Goal: Transaction & Acquisition: Purchase product/service

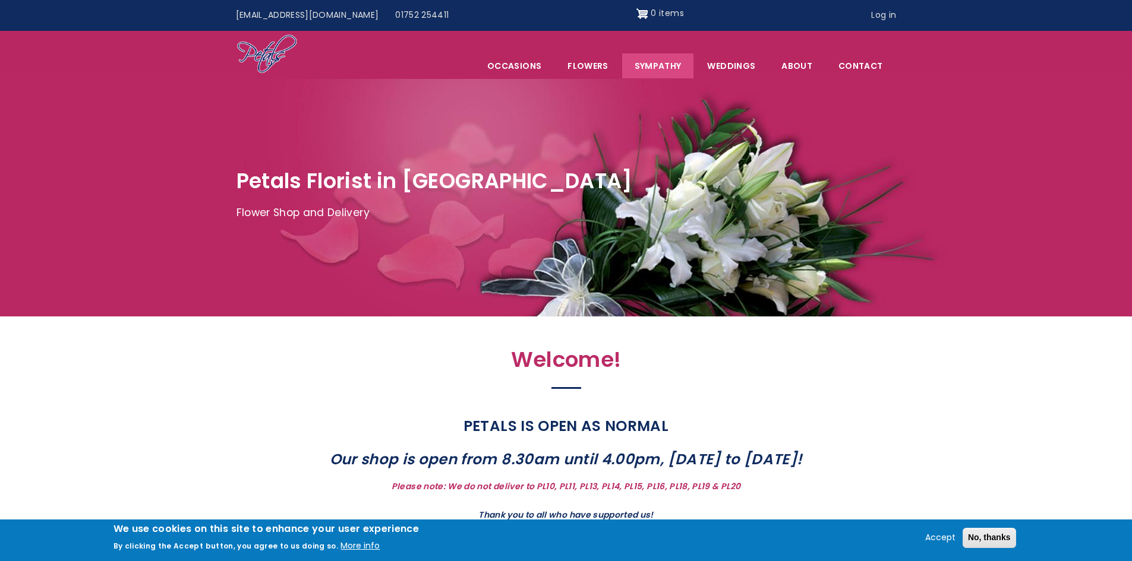
click at [659, 63] on link "Sympathy" at bounding box center [658, 65] width 72 height 25
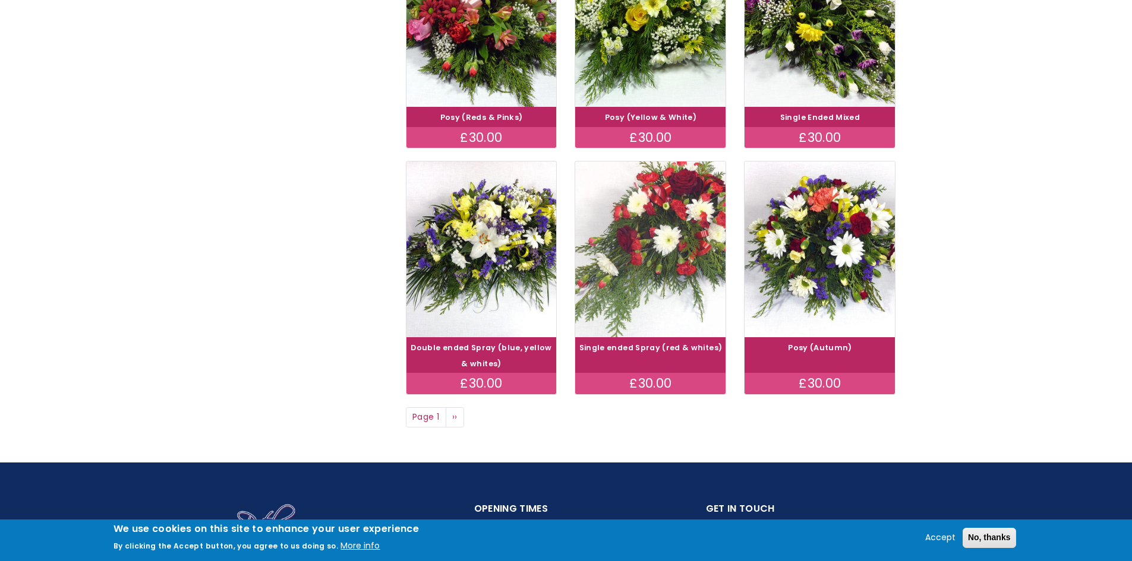
scroll to position [832, 0]
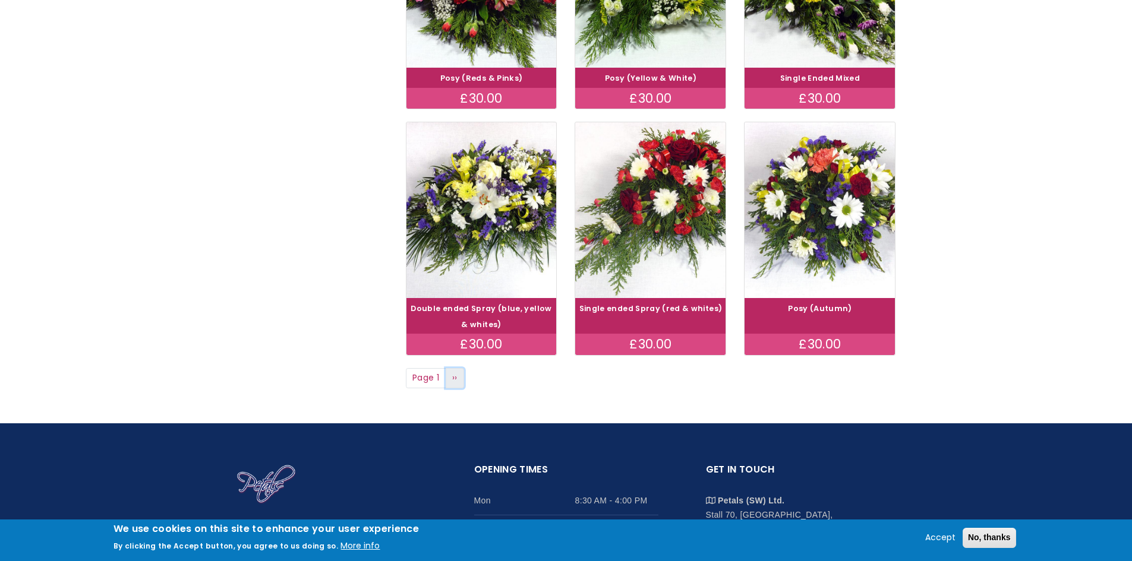
click at [454, 377] on span "››" at bounding box center [454, 378] width 5 height 12
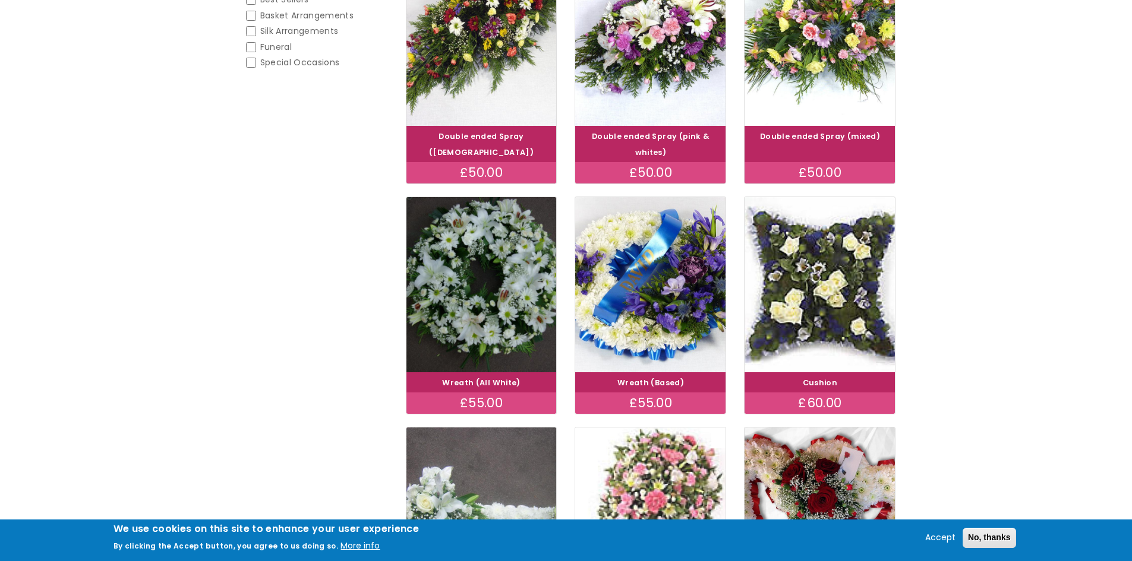
scroll to position [238, 0]
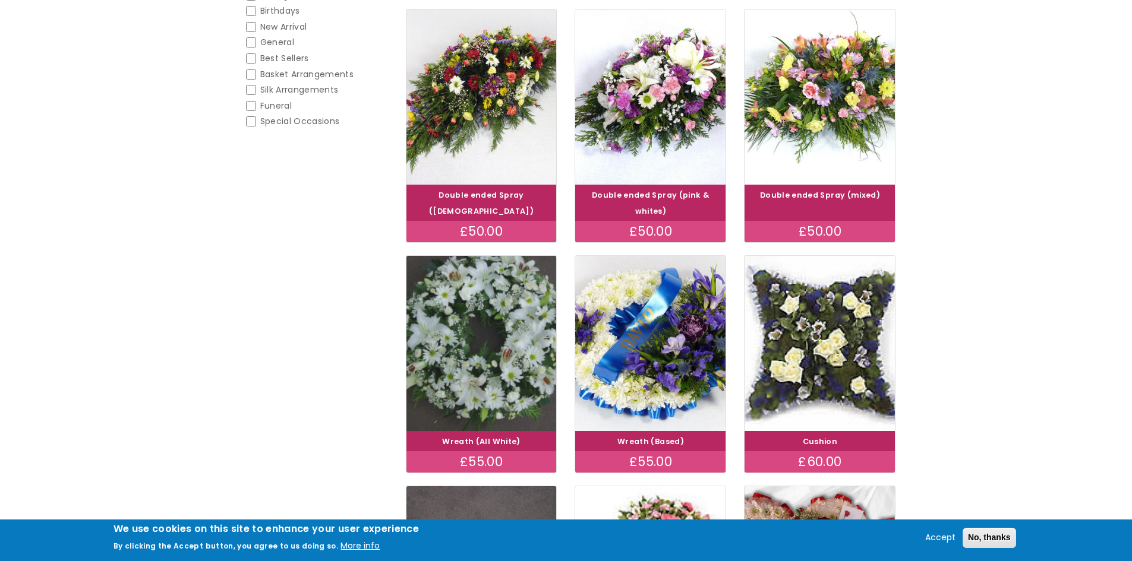
click at [491, 371] on img at bounding box center [481, 342] width 169 height 195
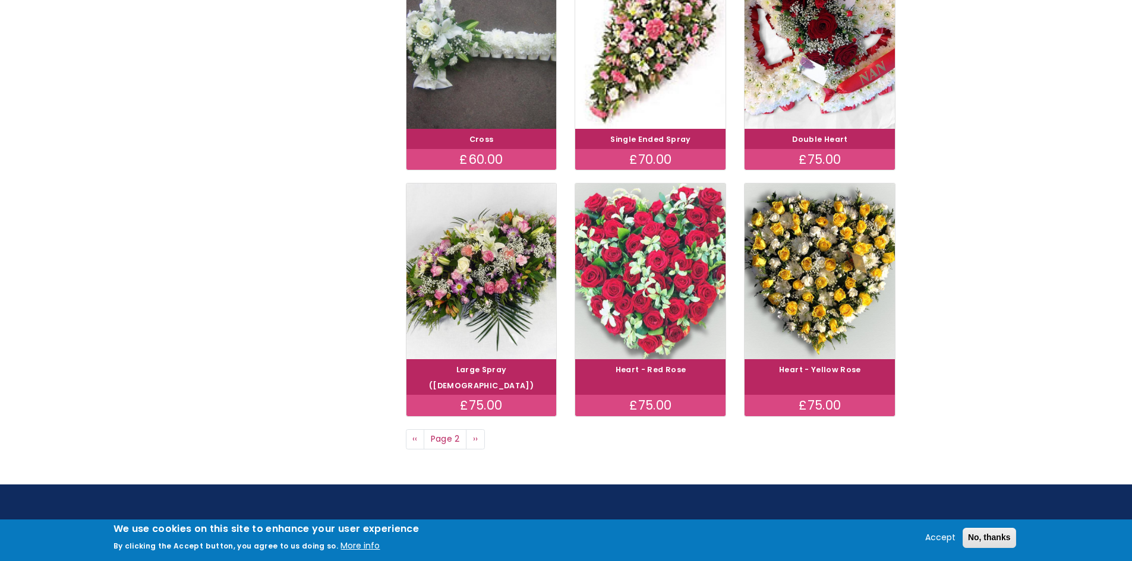
scroll to position [772, 0]
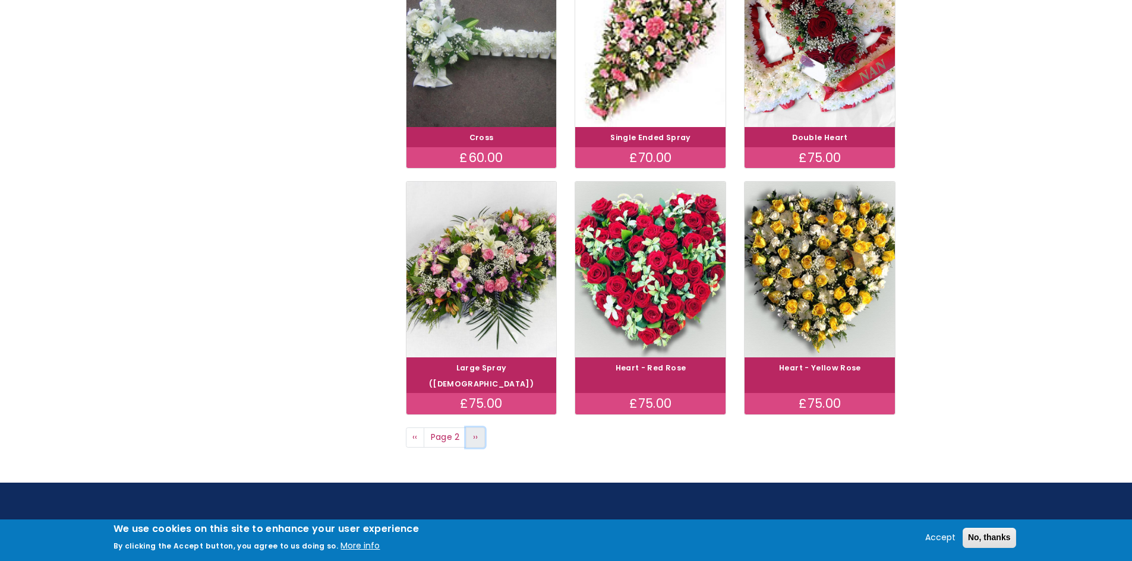
click at [471, 428] on link "Next page ››" at bounding box center [475, 438] width 19 height 20
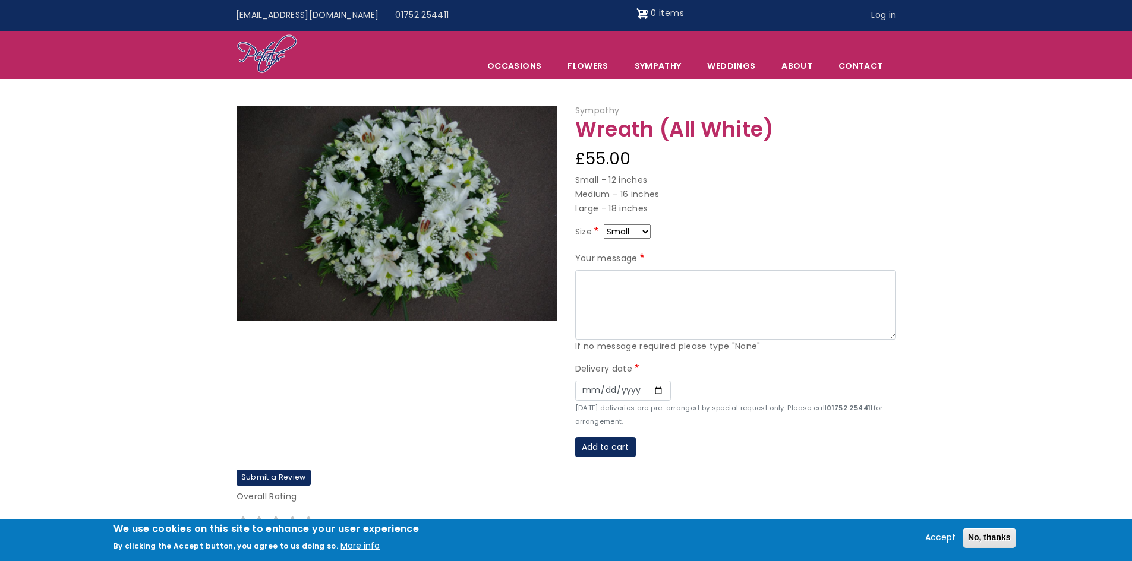
click at [388, 223] on img at bounding box center [396, 213] width 321 height 214
click at [645, 231] on select "Small Medium Large" at bounding box center [627, 232] width 47 height 14
select select "9"
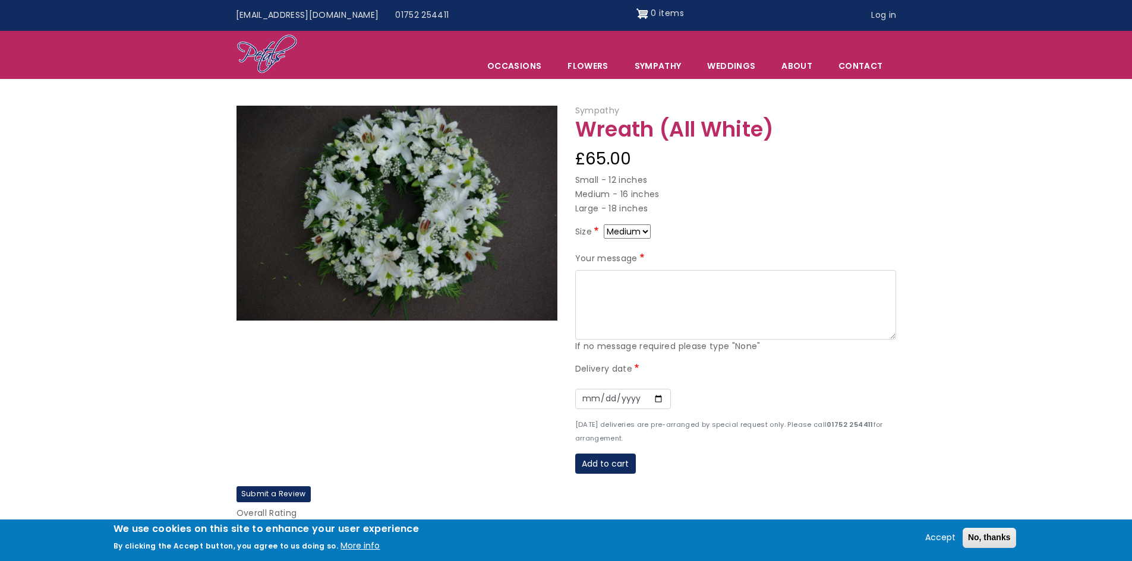
click at [644, 229] on select "Small Medium Large" at bounding box center [627, 232] width 47 height 14
select select "10"
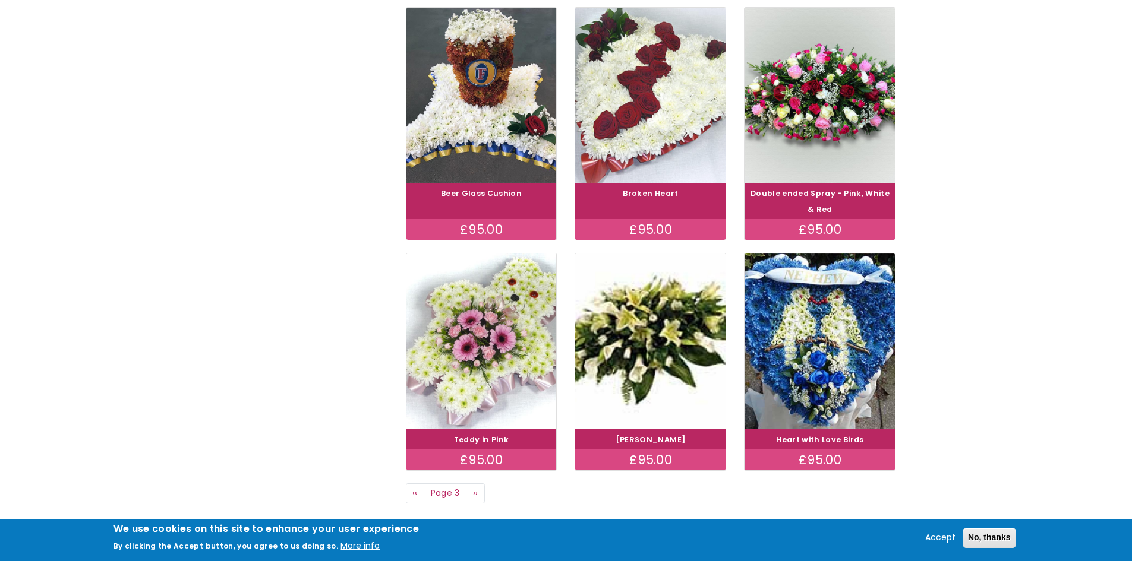
scroll to position [772, 0]
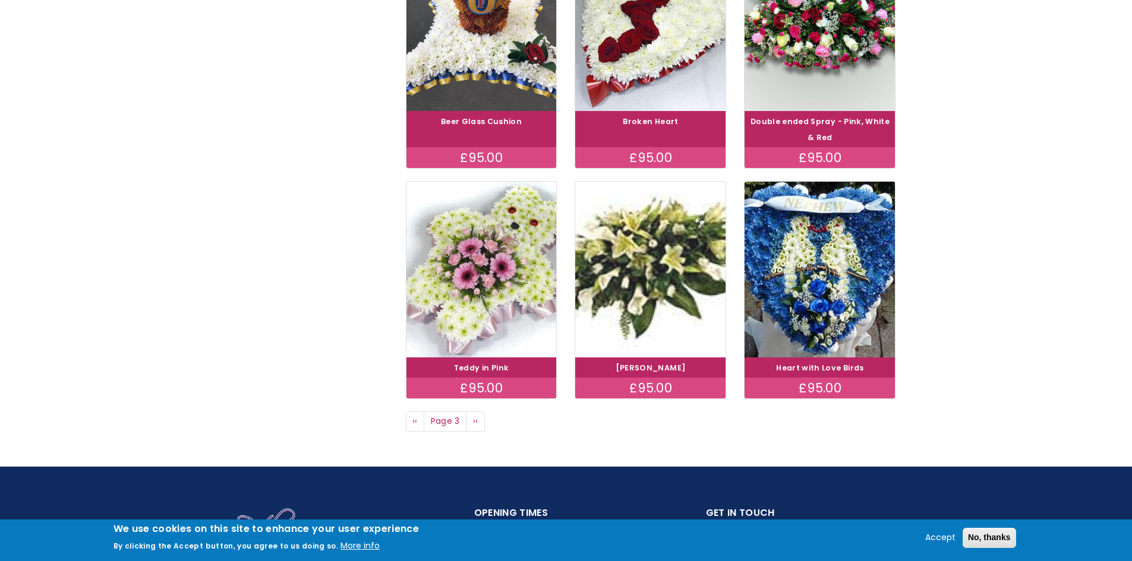
click at [666, 268] on img at bounding box center [650, 269] width 169 height 195
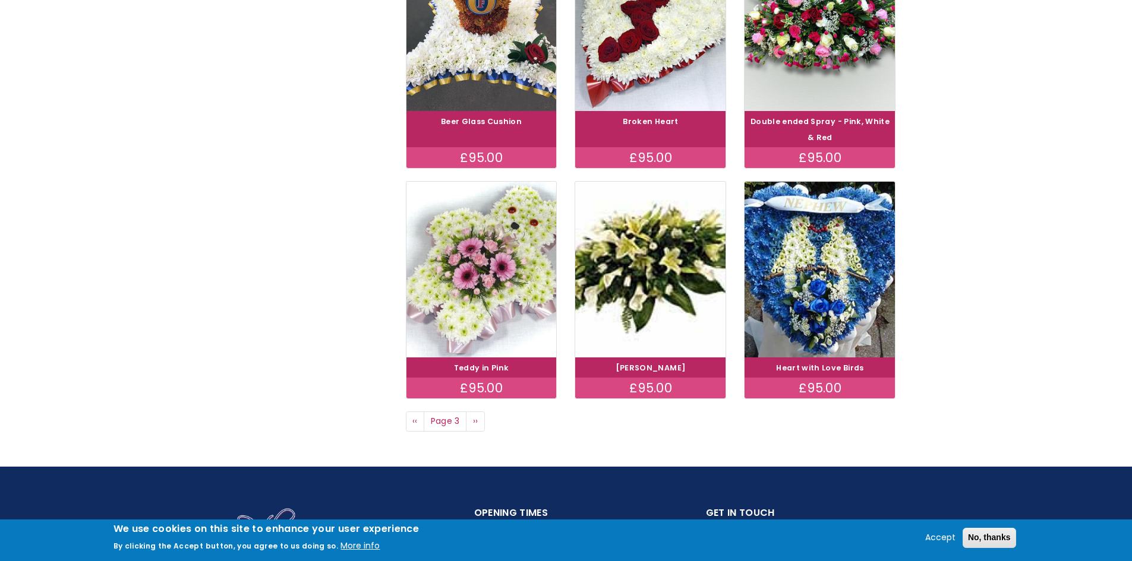
click at [629, 389] on div "£95.00" at bounding box center [650, 388] width 150 height 21
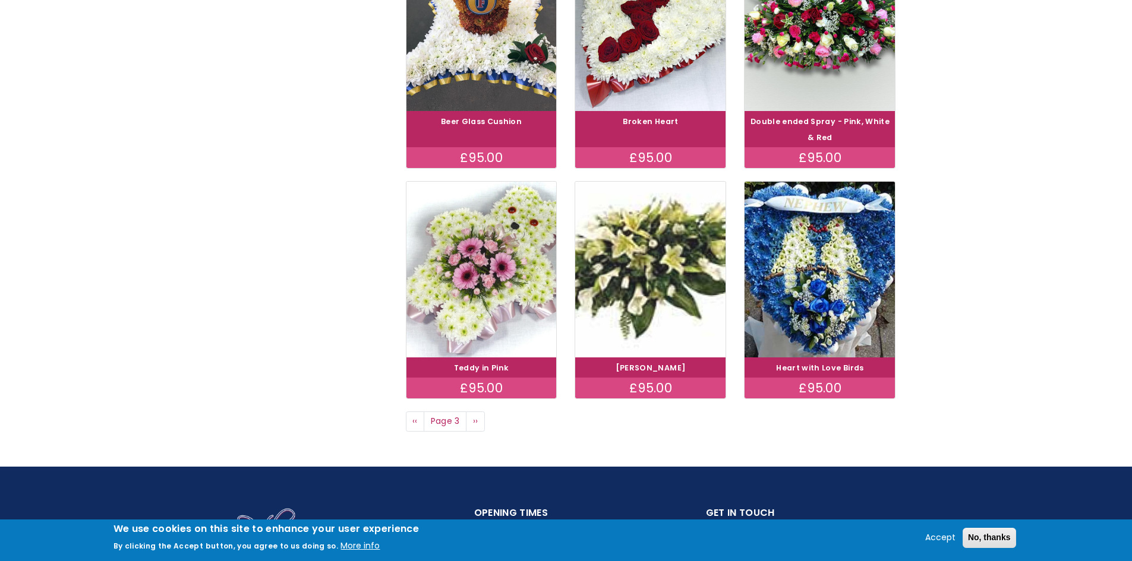
click at [664, 277] on img at bounding box center [650, 269] width 169 height 195
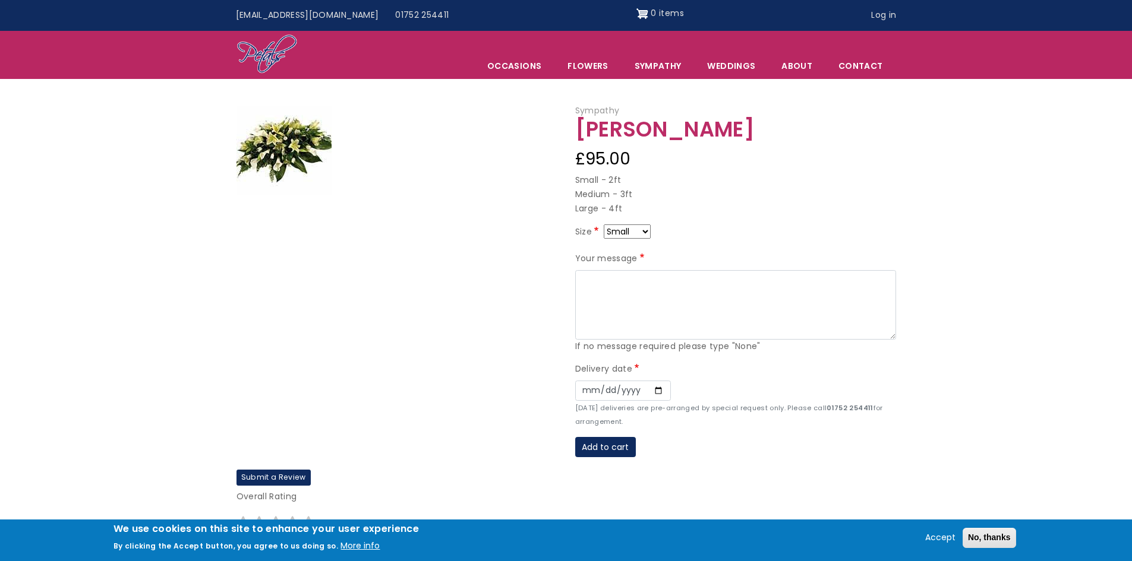
drag, startPoint x: 645, startPoint y: 225, endPoint x: 644, endPoint y: 232, distance: 7.8
click at [645, 229] on select "Small Medium Large" at bounding box center [627, 232] width 47 height 14
select select "9"
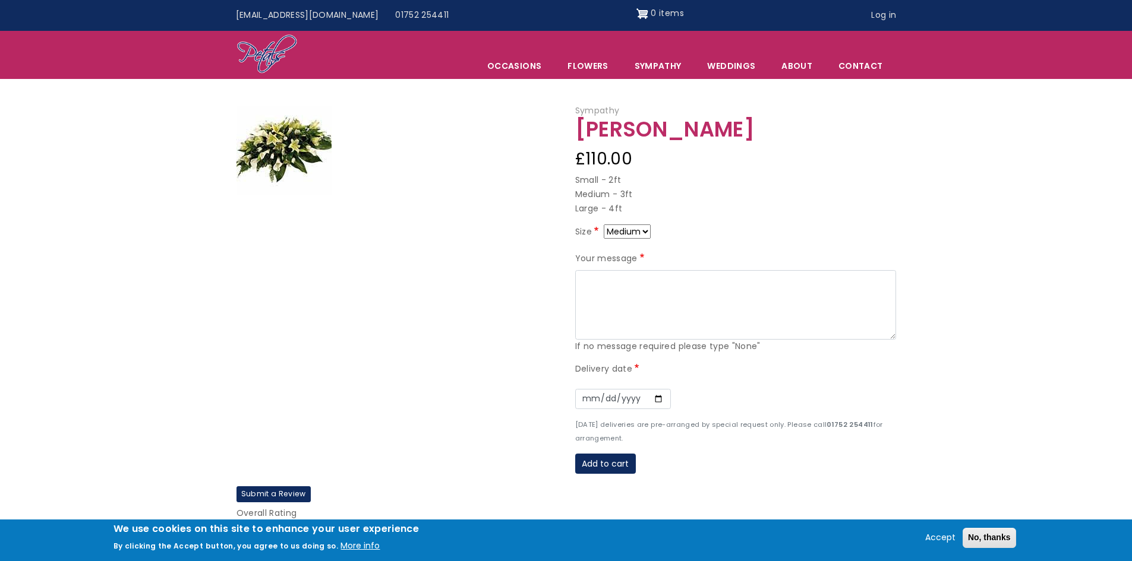
click at [258, 147] on img at bounding box center [283, 150] width 95 height 89
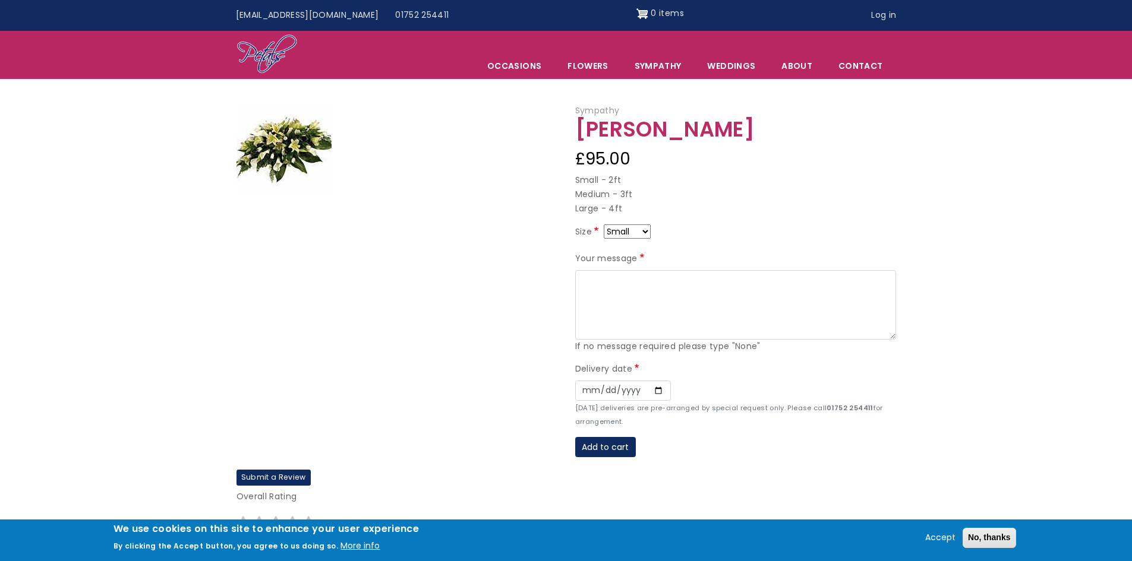
click at [617, 184] on p "Small - 2ft Medium - 3ft Large - 4ft" at bounding box center [735, 194] width 321 height 43
click at [594, 288] on textarea "Your message" at bounding box center [735, 305] width 321 height 70
click at [605, 291] on textarea "Your message" at bounding box center [735, 305] width 321 height 70
click at [657, 392] on input "Date" at bounding box center [623, 391] width 96 height 20
type input "[DATE]"
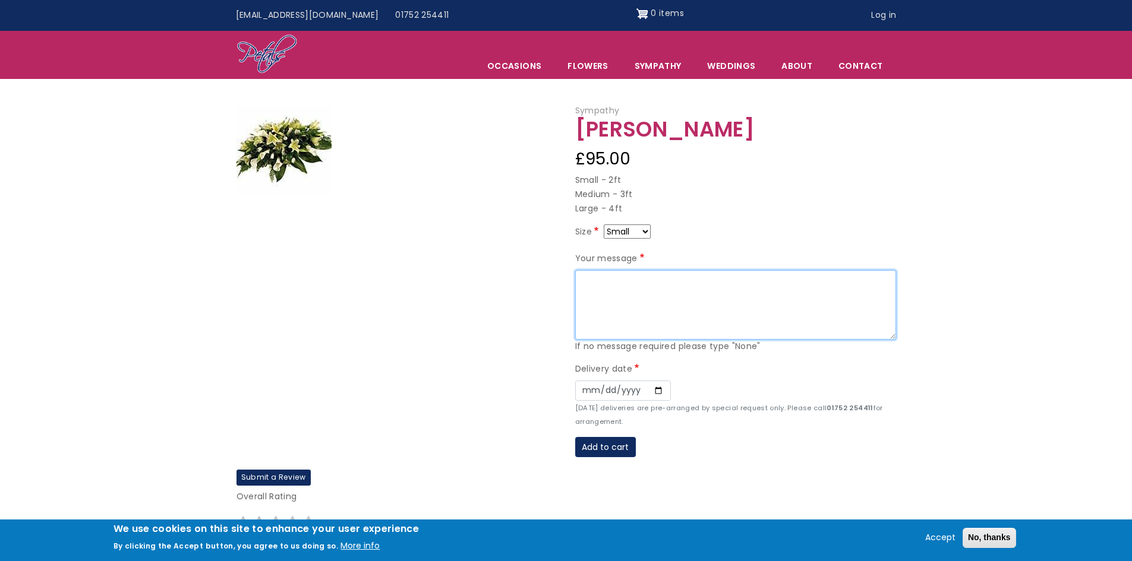
click at [593, 299] on textarea "Your message" at bounding box center [735, 305] width 321 height 70
click at [303, 145] on img at bounding box center [283, 150] width 95 height 89
click at [771, 3] on nav "Top menu [EMAIL_ADDRESS][DOMAIN_NAME] 01752 254411 0 items User account menu Lo…" at bounding box center [566, 15] width 1132 height 31
click at [635, 283] on textarea "Your message" at bounding box center [735, 305] width 321 height 70
paste textarea "In loving memory of a beautiful soul, forever in our hearts, thinking of you al…"
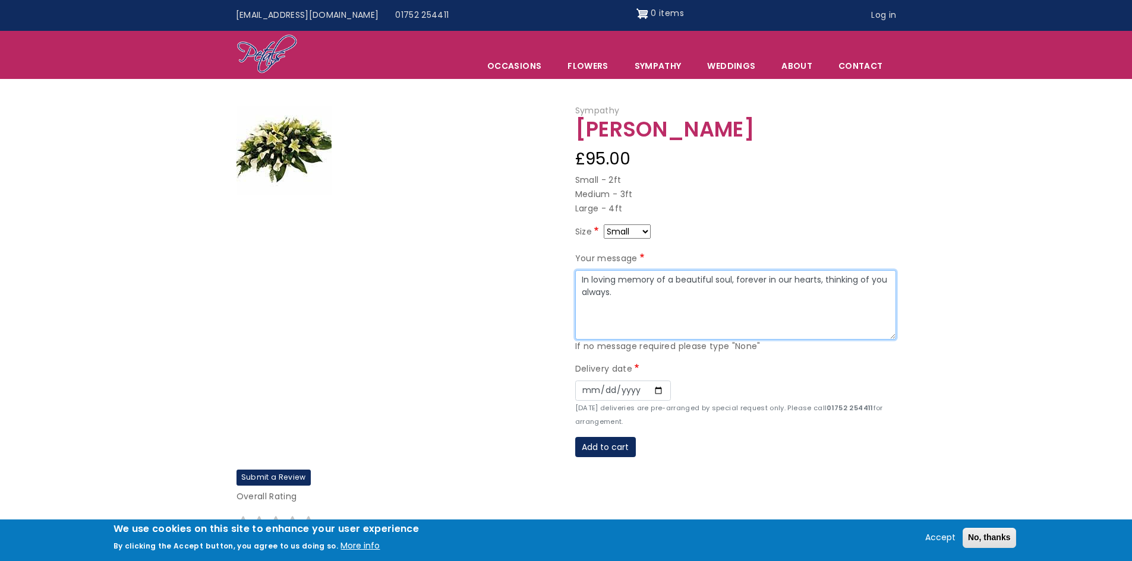
click at [581, 277] on textarea "In loving memory of a beautiful soul, forever in our hearts, thinking of you al…" at bounding box center [735, 305] width 321 height 70
click at [626, 307] on textarea "we miss you so much In loving memory of a beautiful soul, forever in our hearts…" at bounding box center [735, 305] width 321 height 70
click at [678, 317] on textarea "we miss you so much In loving memory of a beautiful soul, forever in our hearts…" at bounding box center [735, 305] width 321 height 70
click at [654, 315] on textarea "we miss you so much In loving memory of a beautiful soul, forever in our hearts…" at bounding box center [735, 305] width 321 height 70
click at [715, 318] on textarea "we miss you so much In loving memory of a beautiful soul, forever in our hearts…" at bounding box center [735, 305] width 321 height 70
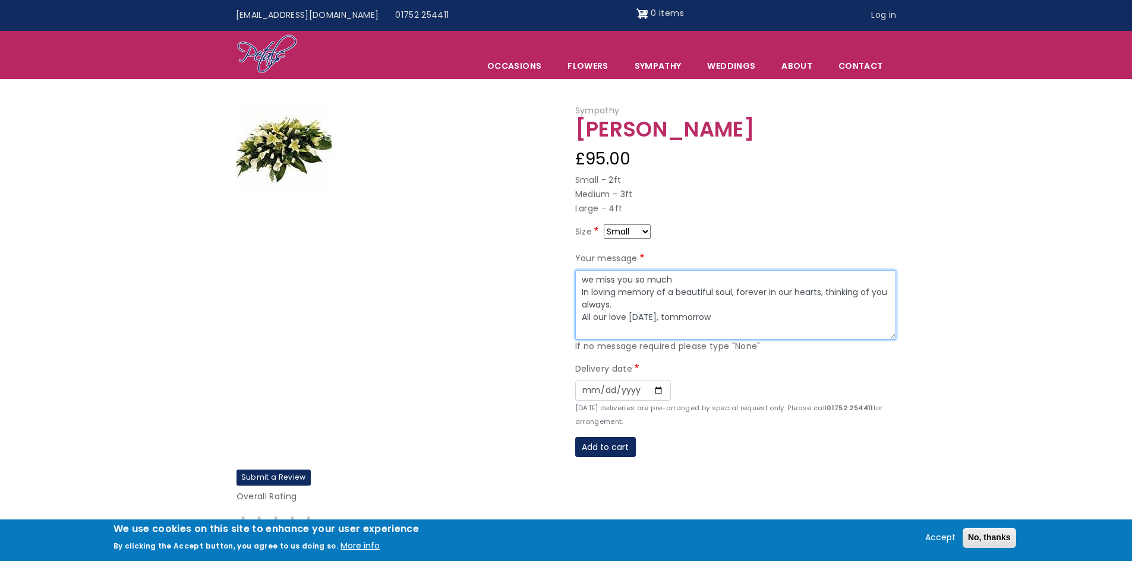
click at [674, 318] on textarea "we miss you so much In loving memory of a beautiful soul, forever in our hearts…" at bounding box center [735, 305] width 321 height 70
click at [699, 315] on textarea "we miss you so much In loving memory of a beautiful soul, forever in our hearts…" at bounding box center [735, 305] width 321 height 70
click at [589, 279] on textarea "we miss you so much In loving memory of a beautiful soul, forever in our hearts…" at bounding box center [735, 305] width 321 height 70
click at [675, 280] on textarea "We miss you so much In loving memory of a beautiful soul, forever in our hearts…" at bounding box center [735, 305] width 321 height 70
click at [758, 314] on textarea "We miss you so much. In loving memory of a beautiful soul, forever in our heart…" at bounding box center [735, 305] width 321 height 70
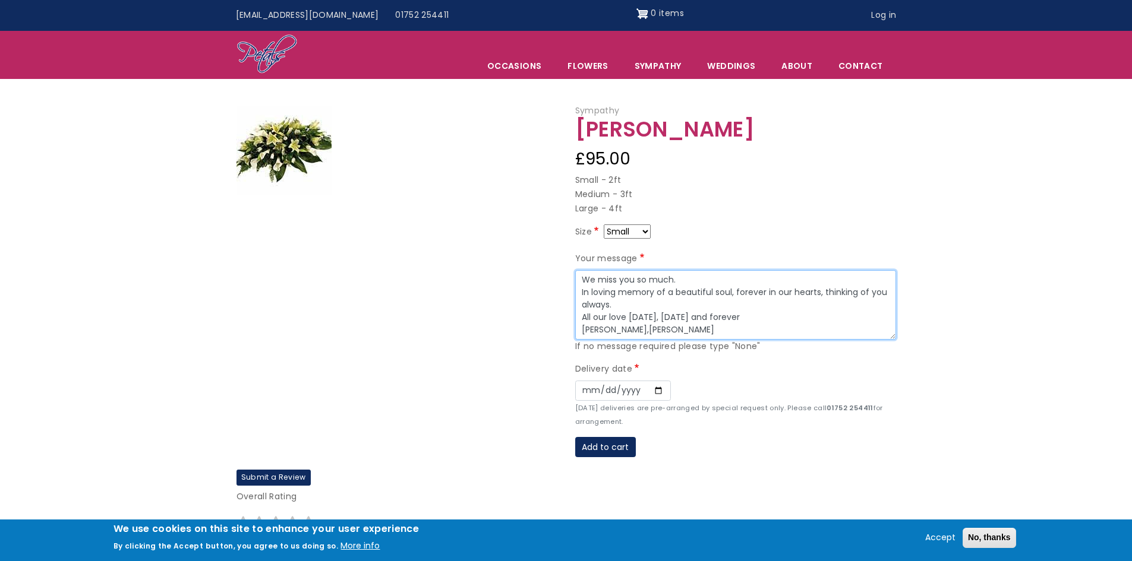
click at [775, 317] on textarea "We miss you so much. In loving memory of a beautiful soul, forever in our heart…" at bounding box center [735, 305] width 321 height 70
type textarea "We miss you so much. In loving memory of a beautiful soul, forever in our heart…"
